Goal: Task Accomplishment & Management: Manage account settings

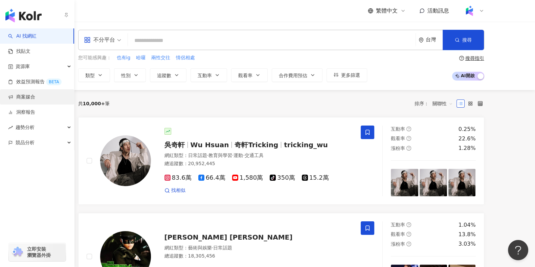
click at [35, 99] on link "商案媒合" at bounding box center [21, 97] width 27 height 7
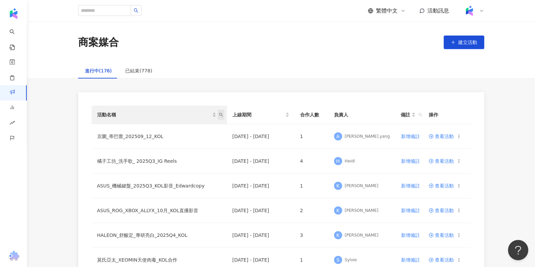
click at [222, 116] on icon "search" at bounding box center [221, 115] width 4 height 4
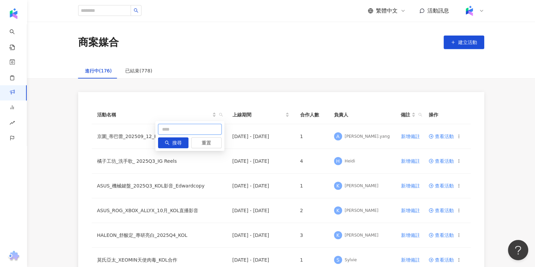
click at [198, 130] on input "text" at bounding box center [190, 129] width 64 height 11
type input "***"
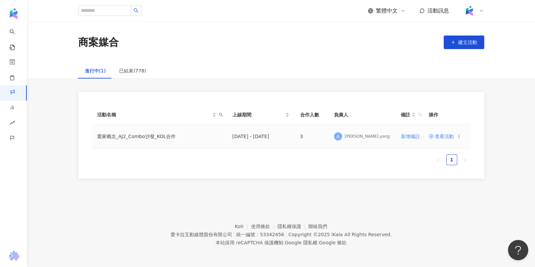
click at [448, 135] on span "查看活動" at bounding box center [441, 136] width 25 height 5
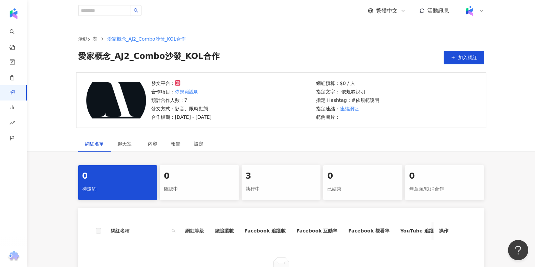
click at [286, 172] on div "3" at bounding box center [281, 177] width 71 height 12
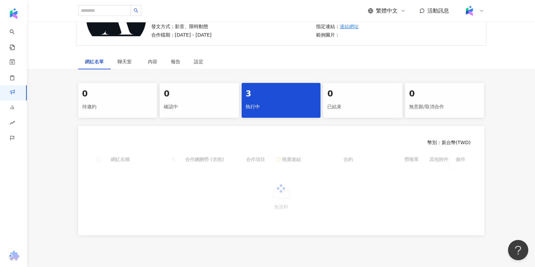
scroll to position [135, 0]
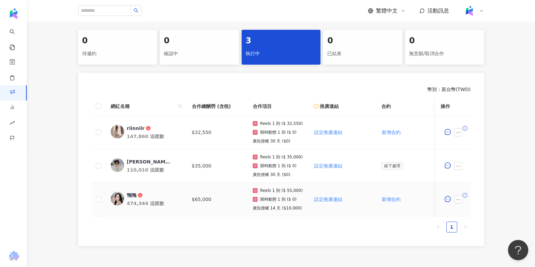
click at [267, 215] on td "Reels 1 則 ($ 55,000) 限時動態 1 則 ($ 0) 廣告授權 14 天 ($10,000)" at bounding box center [278, 200] width 61 height 34
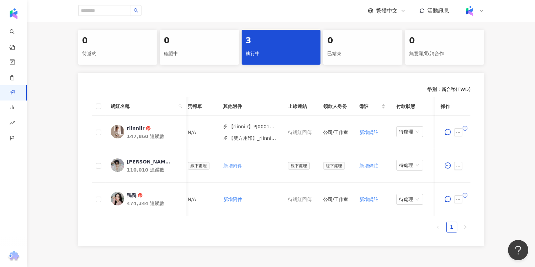
scroll to position [0, 272]
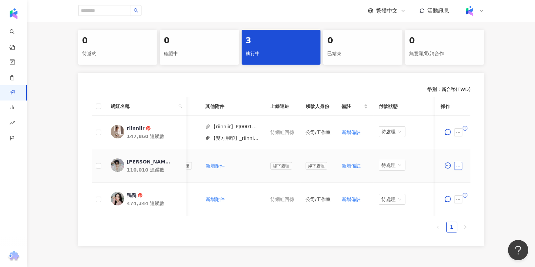
click at [457, 167] on icon "ellipsis" at bounding box center [458, 166] width 5 height 5
click at [483, 58] on span "新增附件" at bounding box center [474, 61] width 28 height 7
click at [455, 163] on button "button" at bounding box center [459, 166] width 8 height 8
click at [471, 62] on span "新增附件" at bounding box center [469, 61] width 19 height 5
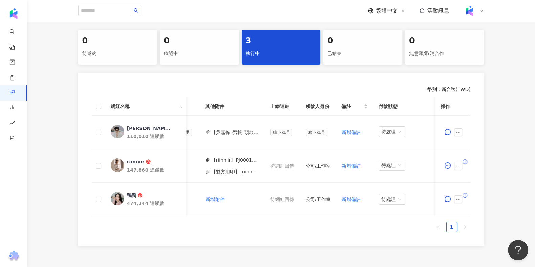
drag, startPoint x: 510, startPoint y: 168, endPoint x: 495, endPoint y: 170, distance: 15.7
click at [510, 168] on div "0 待邀約 0 確認中 3 執行中 0 已結束 0 無意願/取消合作 幣別 ： 新台幣 ( TWD ) 網紅名稱 合作總酬勞 (含稅) 合作項目 推廣連結 合…" at bounding box center [281, 138] width 508 height 216
click at [225, 130] on button "【吳嘉倫_勞報_頭款】PJ0001663 愛家概念_AJ2_Combo沙發_KOL合作 (1).pdf" at bounding box center [235, 132] width 48 height 7
click at [279, 238] on div "網紅名稱 合作總酬勞 (含稅) 合作項目 推廣連結 合約 勞報單 其他附件 上線連結 領款人身份 備註 付款狀態 操作 吳嘉倫 Mike 110,010 追蹤…" at bounding box center [281, 167] width 379 height 141
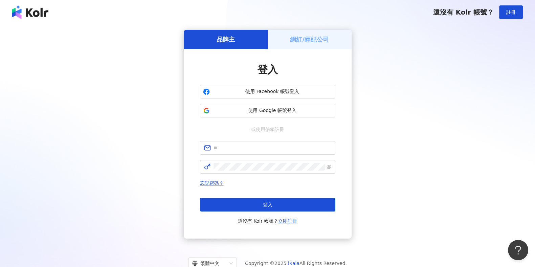
click at [256, 119] on div "登入 使用 Facebook 帳號登入 使用 Google 帳號登入 或使用信箱註冊 忘記密碼？ 登入 還沒有 Kolr 帳號？ 立即註冊" at bounding box center [267, 144] width 135 height 163
click at [258, 113] on span "使用 Google 帳號登入" at bounding box center [273, 110] width 120 height 7
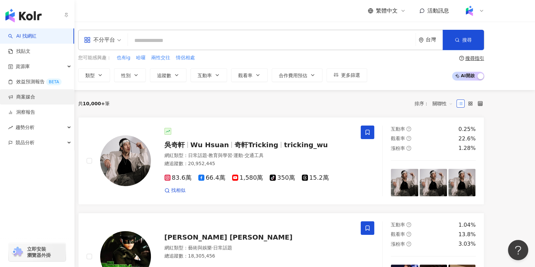
click at [33, 98] on link "商案媒合" at bounding box center [21, 97] width 27 height 7
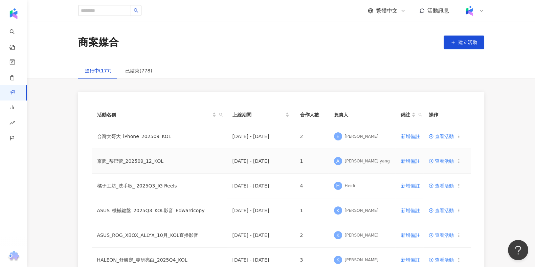
click at [432, 162] on circle at bounding box center [431, 161] width 4 height 4
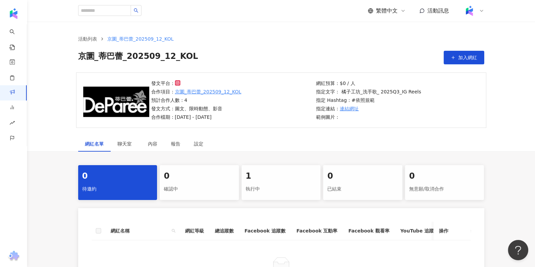
drag, startPoint x: 285, startPoint y: 192, endPoint x: 281, endPoint y: 193, distance: 3.5
click at [281, 193] on div "執行中" at bounding box center [281, 190] width 71 height 12
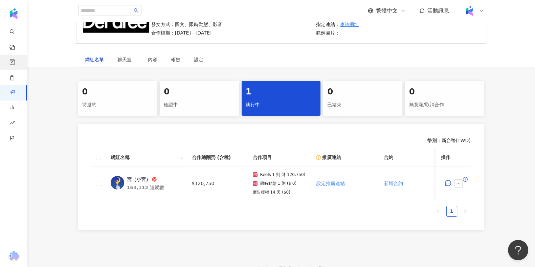
scroll to position [0, 3]
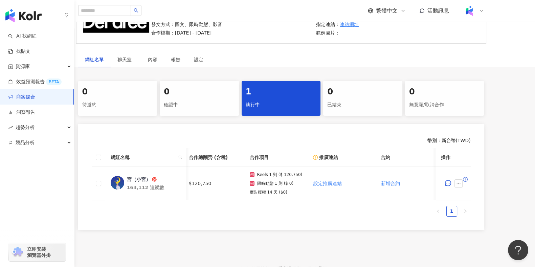
click at [34, 99] on link "商案媒合" at bounding box center [21, 97] width 27 height 7
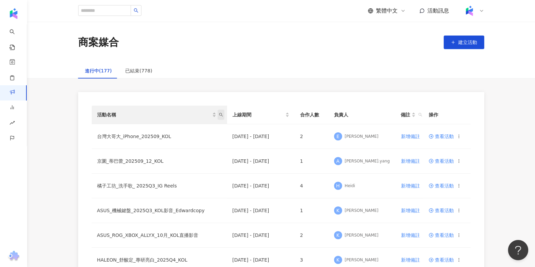
click at [222, 114] on icon "search" at bounding box center [221, 115] width 4 height 4
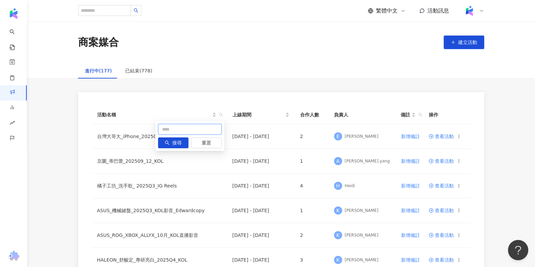
click at [209, 133] on input "text" at bounding box center [190, 129] width 64 height 11
click at [194, 126] on input "text" at bounding box center [190, 129] width 64 height 11
type input "***"
click at [171, 139] on button "搜尋" at bounding box center [173, 142] width 30 height 11
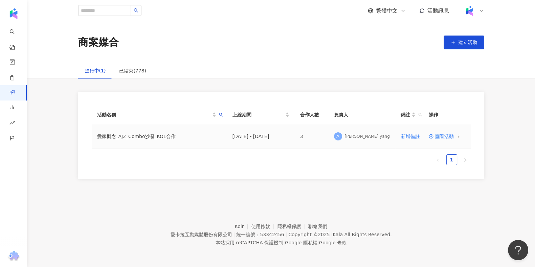
click at [439, 133] on td "查看活動" at bounding box center [447, 136] width 47 height 25
click at [438, 134] on span "查看活動" at bounding box center [441, 136] width 25 height 5
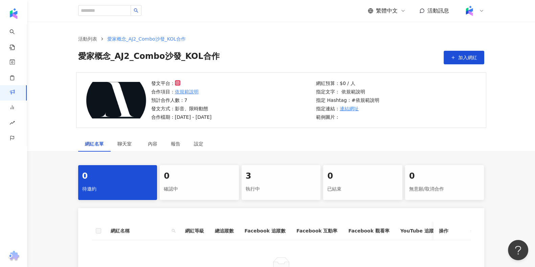
click at [287, 166] on div "3 執行中" at bounding box center [281, 182] width 79 height 35
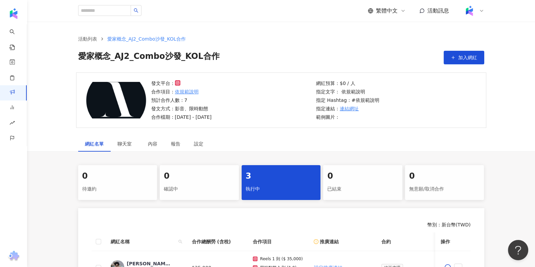
click at [284, 173] on div "0 待邀約 0 確認中 3 執行中 0 已結束 0 無意願/取消合作" at bounding box center [281, 182] width 406 height 35
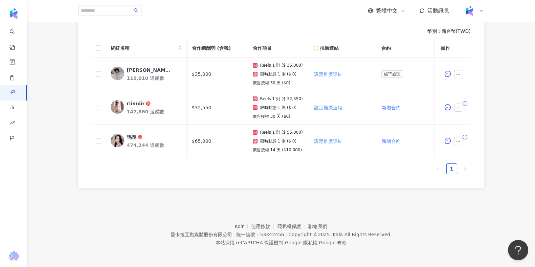
scroll to position [0, 119]
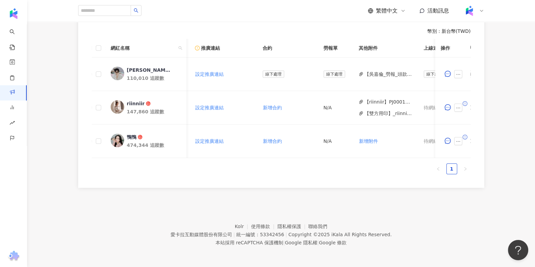
click at [357, 266] on footer "Kolr 使用條款 隱私權保護 聯絡我們 愛卡拉互動媒體股份有限公司 | 統一編號：53342456 | Copyright © 2025 iKala All…" at bounding box center [281, 229] width 508 height 75
click at [385, 71] on button "【吳嘉倫_勞報_頭款】PJ0001663 愛家概念_AJ2_Combo沙發_KOL合作 (1).pdf" at bounding box center [389, 73] width 48 height 7
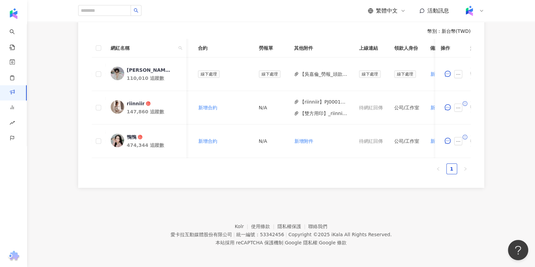
scroll to position [0, 242]
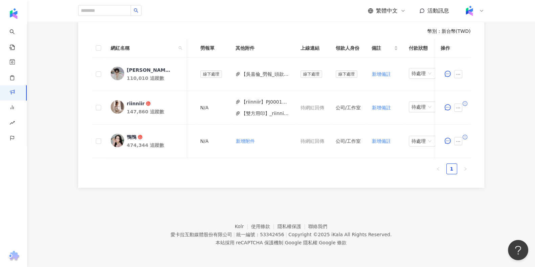
drag, startPoint x: 340, startPoint y: 158, endPoint x: 409, endPoint y: 150, distance: 69.6
click at [408, 155] on div "網紅名稱 合作總酬勞 (含稅) 合作項目 推廣連結 合約 勞報單 其他附件 上線連結 領款人身份 備註 付款狀態 操作 吳嘉倫 Mike 110,010 追蹤…" at bounding box center [281, 98] width 379 height 119
click at [459, 70] on button "button" at bounding box center [459, 74] width 8 height 8
click at [470, 125] on span "新增附件" at bounding box center [469, 127] width 19 height 5
